Goal: Task Accomplishment & Management: Manage account settings

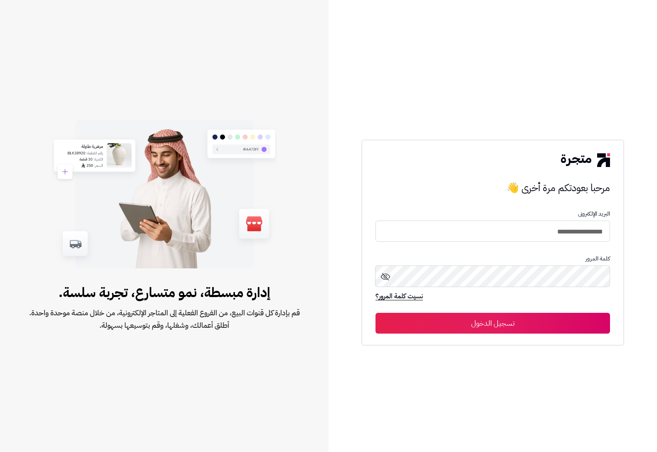
click at [457, 327] on button "تسجيل الدخول" at bounding box center [492, 323] width 234 height 21
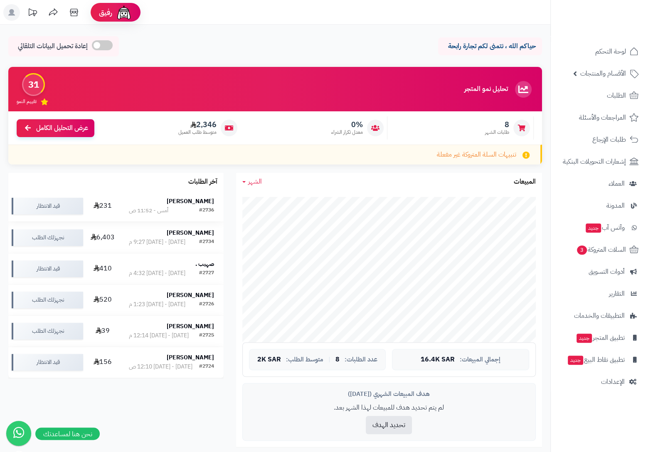
click at [200, 201] on strong "محمد الغفيري" at bounding box center [190, 201] width 47 height 9
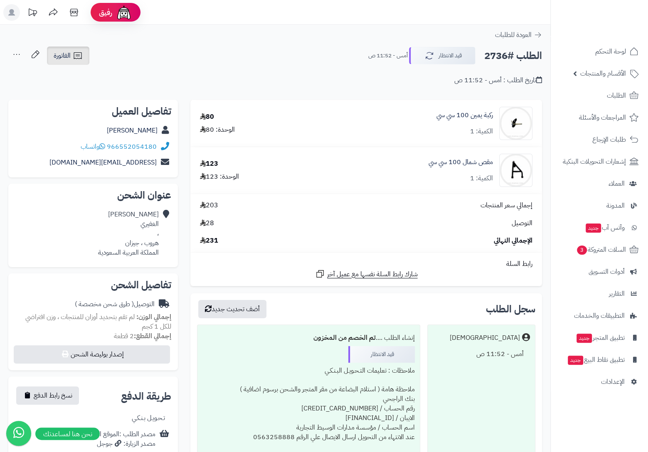
click at [69, 58] on span "الفاتورة" at bounding box center [62, 56] width 17 height 10
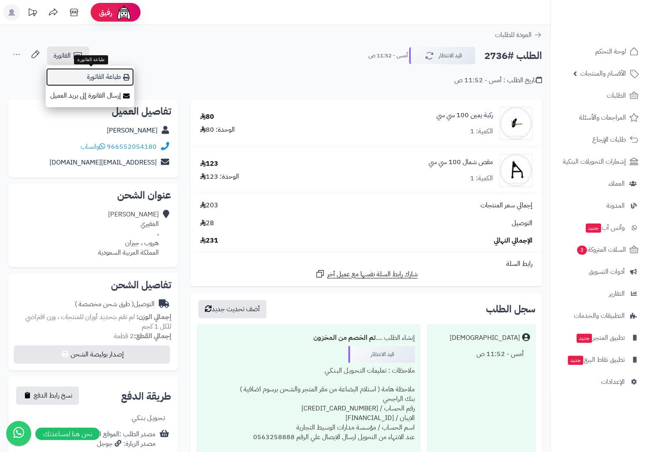
click at [103, 76] on link "طباعة الفاتورة" at bounding box center [90, 77] width 89 height 19
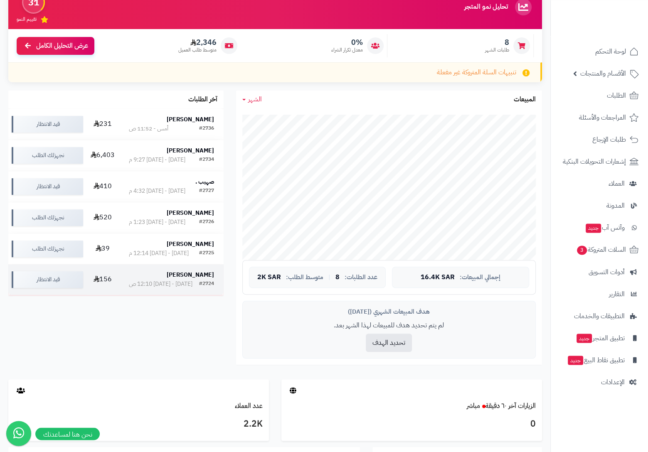
scroll to position [87, 0]
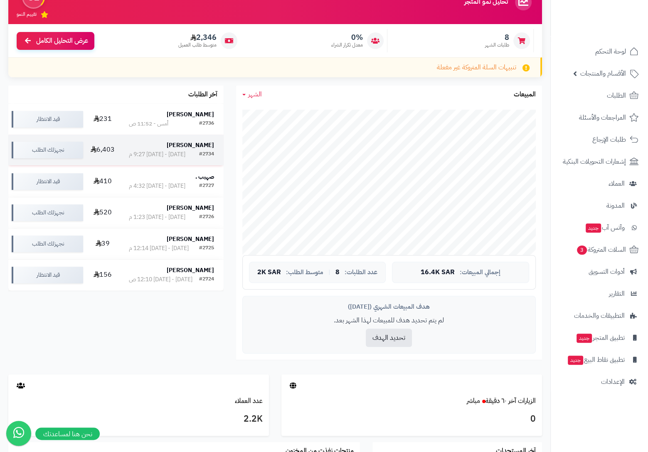
click at [204, 148] on strong "محمد البوحسن" at bounding box center [190, 145] width 47 height 9
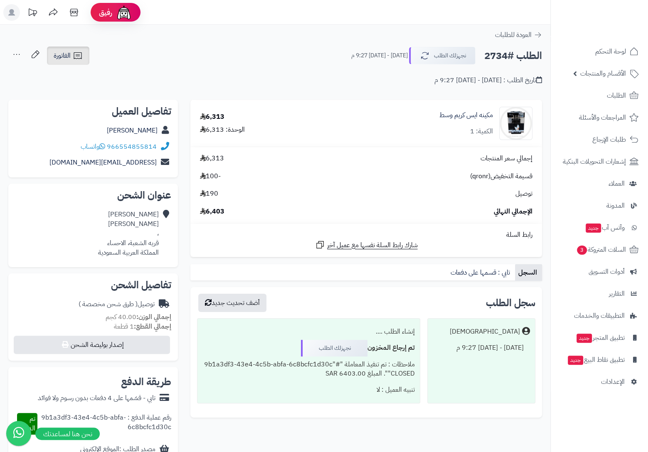
click at [78, 52] on icon at bounding box center [78, 56] width 10 height 10
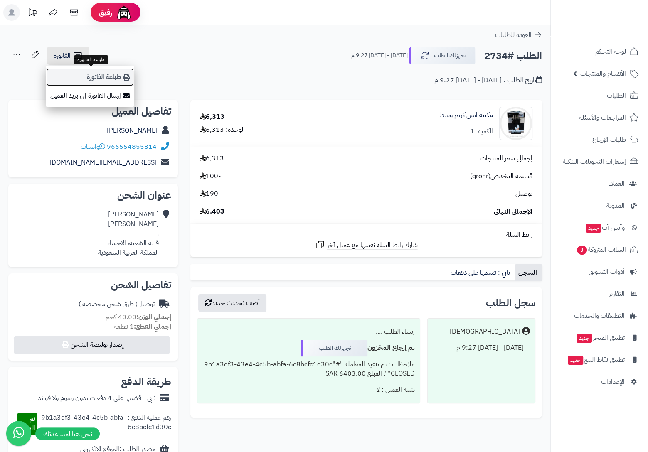
click at [107, 72] on link "طباعة الفاتورة" at bounding box center [90, 77] width 89 height 19
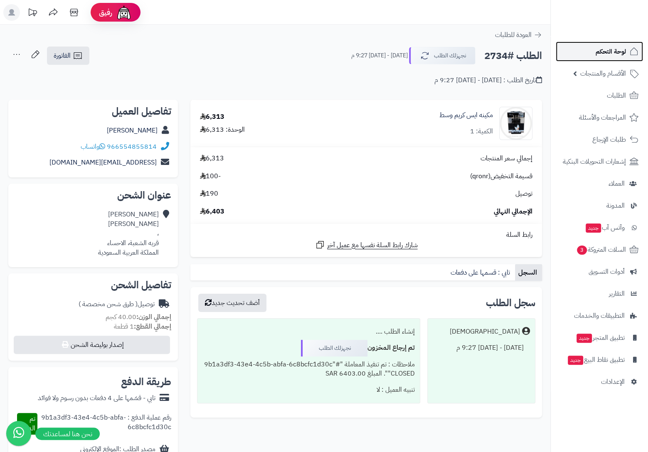
click at [623, 52] on span "لوحة التحكم" at bounding box center [610, 52] width 30 height 12
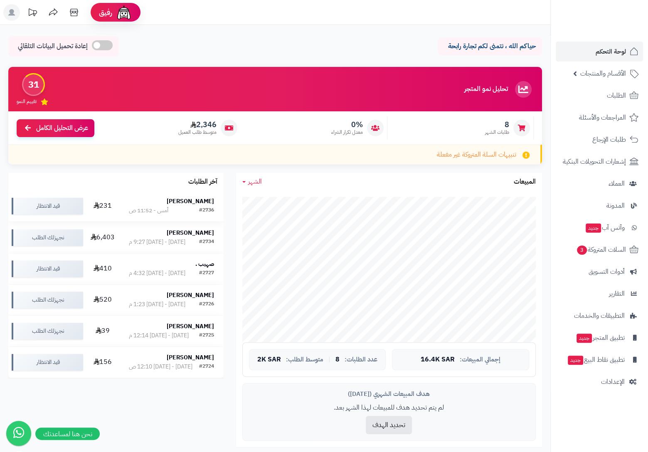
click at [188, 201] on strong "[PERSON_NAME]" at bounding box center [190, 201] width 47 height 9
